Goal: Navigation & Orientation: Find specific page/section

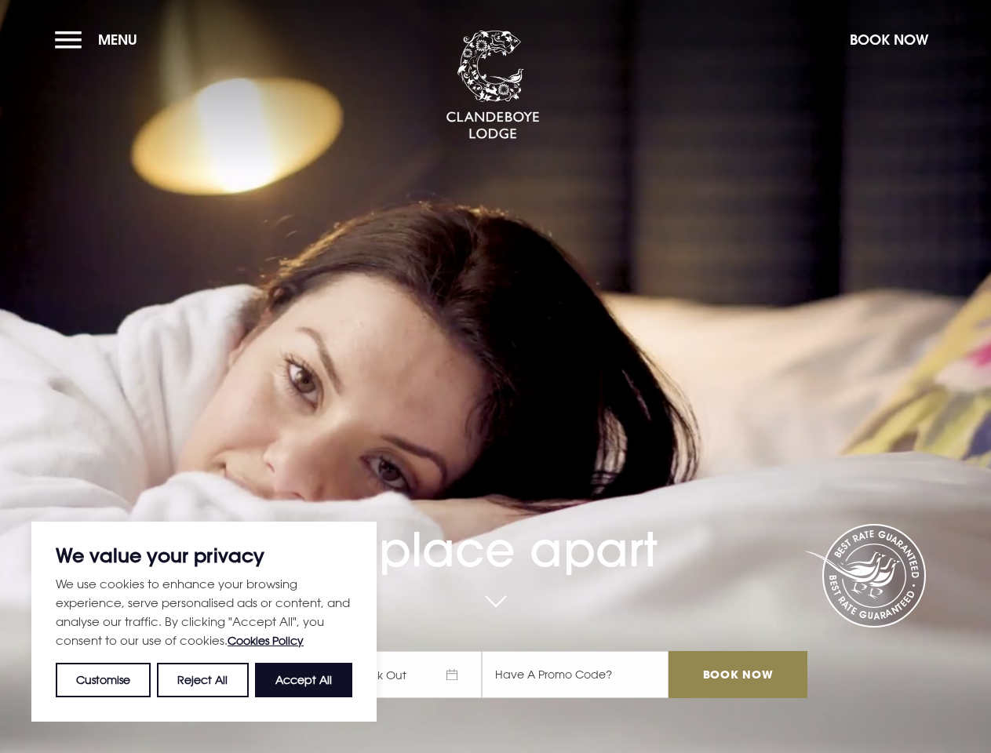
click at [495, 377] on div "A place apart Check In Check Out Mon Tue Wed Thur Fri Sat Sun Mon Tue Wed Thur …" at bounding box center [495, 528] width 642 height 372
click at [104, 680] on button "Customise" at bounding box center [103, 680] width 95 height 35
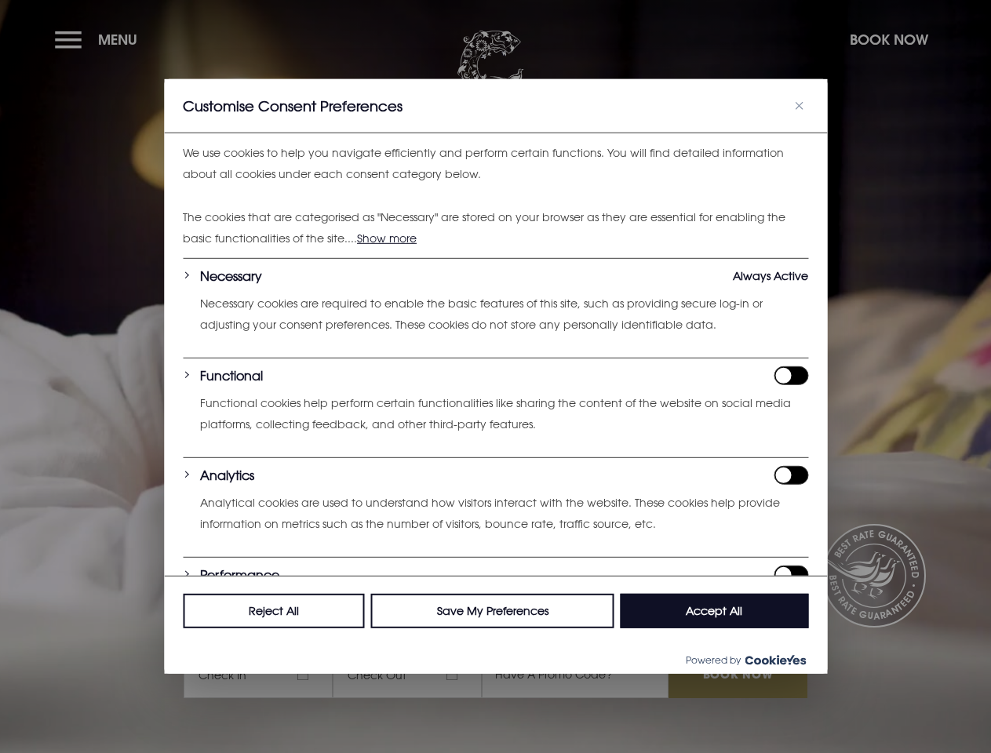
click at [203, 680] on div at bounding box center [495, 376] width 991 height 753
click at [304, 184] on p "We use cookies to help you navigate efficiently and perform certain functions. …" at bounding box center [495, 164] width 625 height 42
click at [100, 39] on div at bounding box center [495, 376] width 991 height 753
click at [888, 39] on div at bounding box center [495, 376] width 991 height 753
click at [414, 675] on div at bounding box center [495, 376] width 991 height 753
